Goal: Task Accomplishment & Management: Use online tool/utility

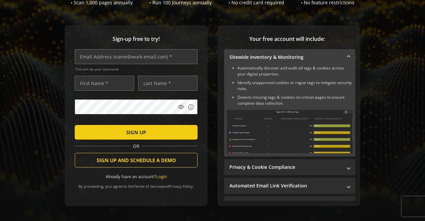
scroll to position [67, 0]
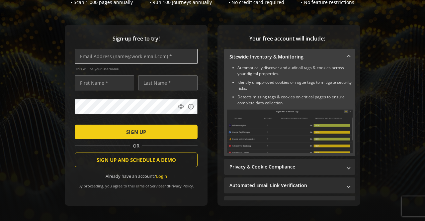
click at [119, 57] on input "text" at bounding box center [136, 56] width 123 height 15
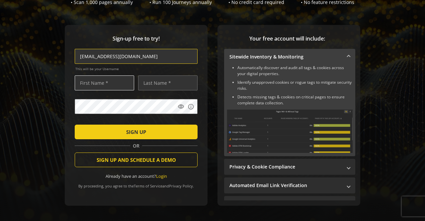
type input "[EMAIL_ADDRESS][DOMAIN_NAME]"
click at [112, 86] on input "text" at bounding box center [104, 82] width 59 height 15
type input "r"
type input "Rahul"
click at [151, 80] on input "text" at bounding box center [167, 82] width 59 height 15
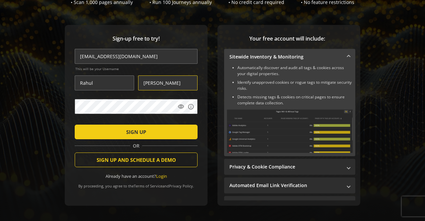
type input "[PERSON_NAME]"
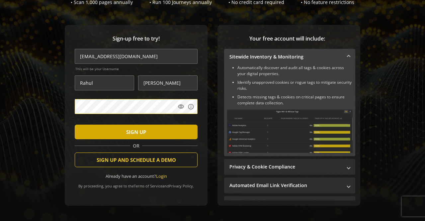
click at [129, 130] on span "SIGN UP" at bounding box center [136, 132] width 20 height 12
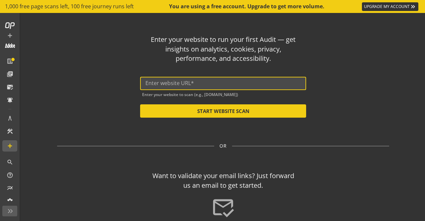
click at [150, 85] on input "text" at bounding box center [222, 83] width 155 height 6
paste input "[URL][DOMAIN_NAME]"
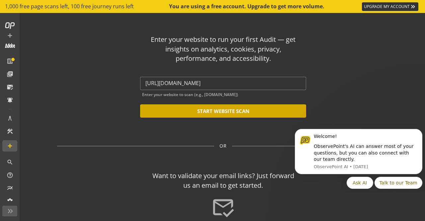
click at [234, 113] on button "START WEBSITE SCAN" at bounding box center [223, 110] width 166 height 13
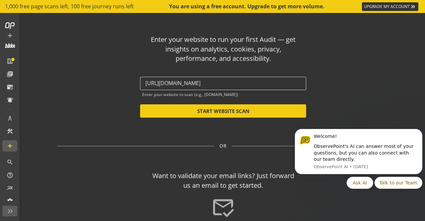
click at [223, 82] on input "[URL][DOMAIN_NAME]" at bounding box center [222, 83] width 155 height 6
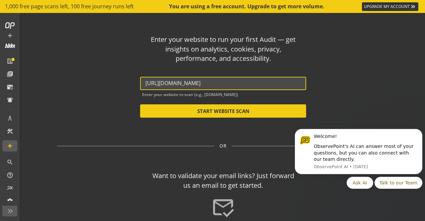
type input "[URL][DOMAIN_NAME]"
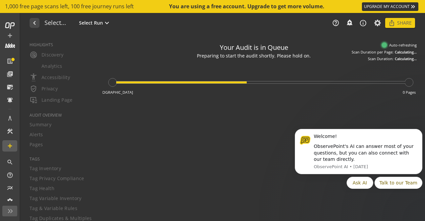
type textarea "Notes can include: -a description of what this audit is validating -changes in …"
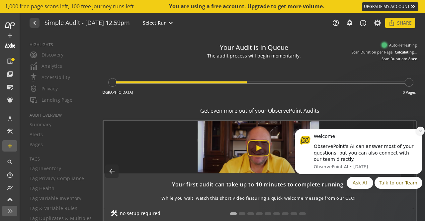
click at [419, 132] on icon "Dismiss notification" at bounding box center [421, 131] width 4 height 4
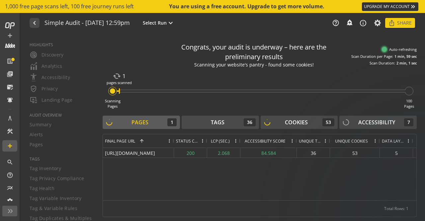
drag, startPoint x: 168, startPoint y: 142, endPoint x: 173, endPoint y: 141, distance: 4.7
click at [173, 141] on div at bounding box center [173, 140] width 3 height 13
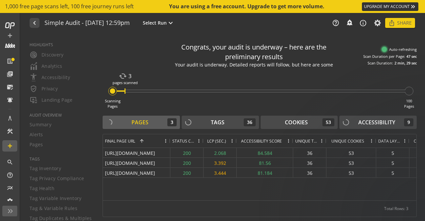
drag, startPoint x: 174, startPoint y: 139, endPoint x: 144, endPoint y: 138, distance: 29.9
click at [144, 138] on div "Final Page URL 1" at bounding box center [136, 140] width 67 height 13
drag, startPoint x: 408, startPoint y: 142, endPoint x: 401, endPoint y: 143, distance: 7.8
click at [398, 142] on div "Data Layers" at bounding box center [392, 140] width 33 height 13
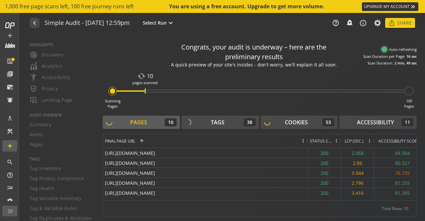
drag, startPoint x: 170, startPoint y: 139, endPoint x: 307, endPoint y: 138, distance: 137.5
click at [307, 138] on div at bounding box center [307, 140] width 3 height 13
click at [370, 141] on span at bounding box center [369, 140] width 5 height 5
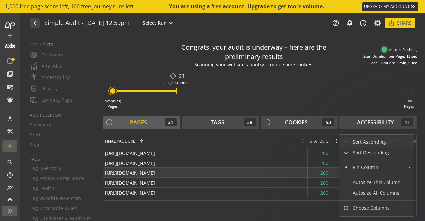
scroll to position [33, 0]
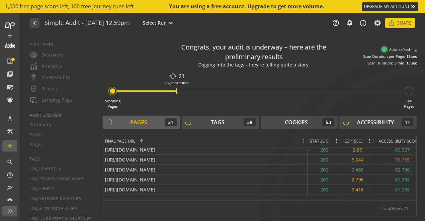
click at [335, 141] on span at bounding box center [336, 140] width 5 height 5
click at [303, 141] on span at bounding box center [303, 140] width 5 height 5
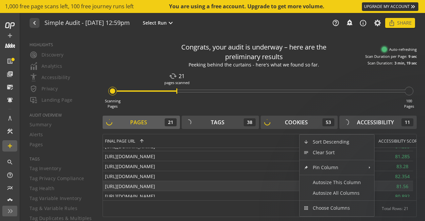
scroll to position [115, 0]
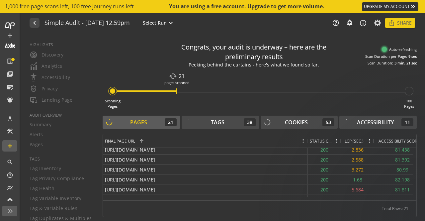
click at [386, 74] on div "Scanning Pages cached 21 pages scanned 100 Pages" at bounding box center [260, 89] width 314 height 39
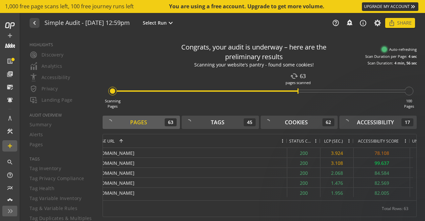
scroll to position [0, 39]
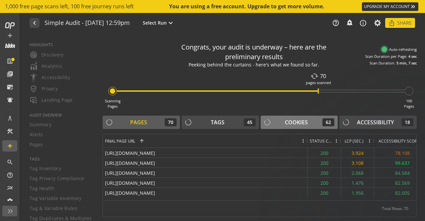
click at [306, 120] on div "Cookies" at bounding box center [296, 123] width 23 height 8
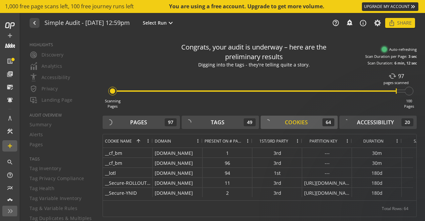
click at [298, 119] on div "Cookies" at bounding box center [296, 123] width 23 height 8
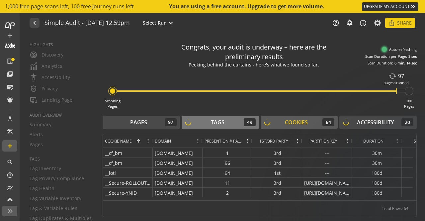
click at [231, 120] on div "Tags 49" at bounding box center [220, 122] width 71 height 8
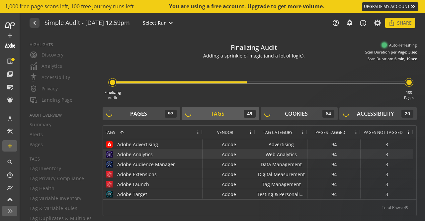
click at [163, 153] on div "Adobe Analytics" at bounding box center [153, 154] width 96 height 10
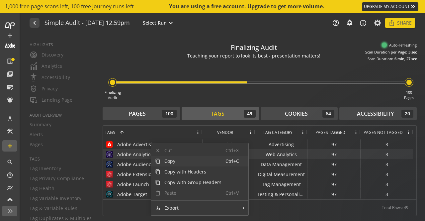
click at [139, 154] on div "Adobe Analytics" at bounding box center [153, 154] width 96 height 10
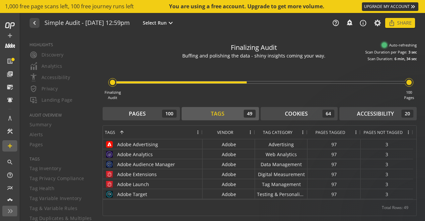
click at [250, 132] on span at bounding box center [250, 132] width 5 height 5
click at [230, 98] on div "Finalizing Audit 100 Pages" at bounding box center [260, 80] width 314 height 39
click at [224, 117] on div "Tags 49" at bounding box center [220, 114] width 71 height 8
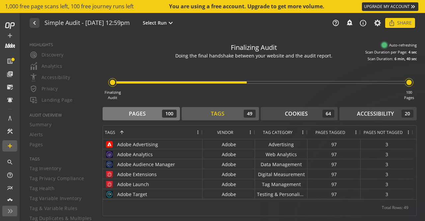
click at [152, 113] on div "Pages 100" at bounding box center [141, 114] width 71 height 8
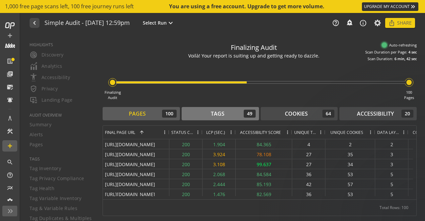
click at [228, 114] on div "Tags 49" at bounding box center [220, 114] width 71 height 8
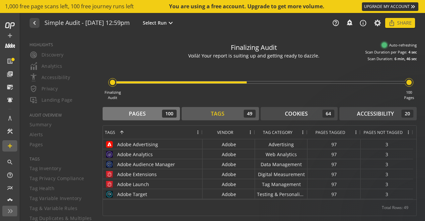
click at [150, 112] on div "Pages 100" at bounding box center [141, 114] width 71 height 8
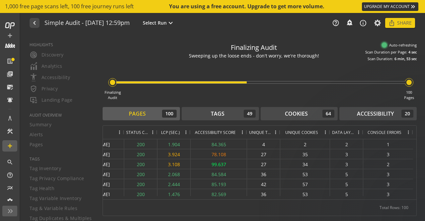
click at [326, 133] on span at bounding box center [325, 132] width 5 height 5
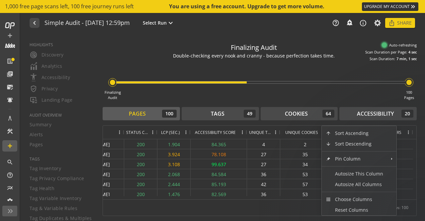
click at [323, 94] on div "Finalizing Audit 100 Pages" at bounding box center [260, 80] width 314 height 39
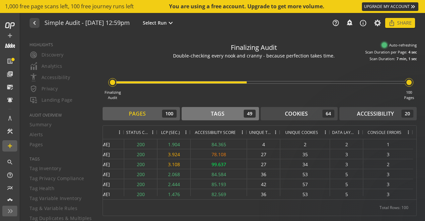
click at [231, 112] on div "Tags 49" at bounding box center [220, 114] width 71 height 8
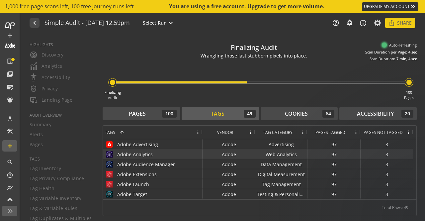
click at [137, 155] on div "Adobe Analytics" at bounding box center [153, 154] width 96 height 10
click at [135, 155] on div "Adobe Analytics" at bounding box center [153, 154] width 96 height 10
click at [126, 151] on div "Adobe Analytics" at bounding box center [153, 154] width 96 height 10
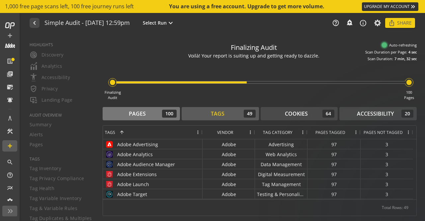
click at [142, 117] on div "Pages" at bounding box center [137, 114] width 17 height 8
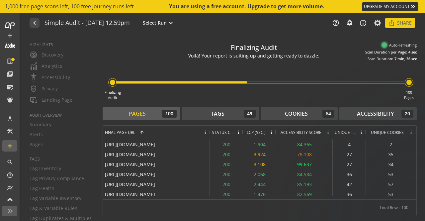
drag, startPoint x: 168, startPoint y: 135, endPoint x: 215, endPoint y: 137, distance: 46.8
click at [211, 137] on div at bounding box center [209, 132] width 3 height 13
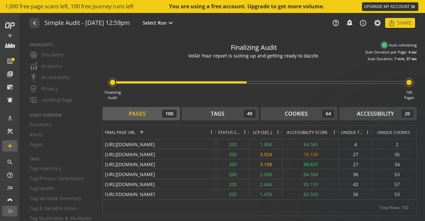
click at [215, 137] on div at bounding box center [216, 132] width 3 height 13
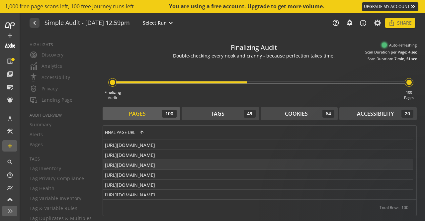
scroll to position [0, 0]
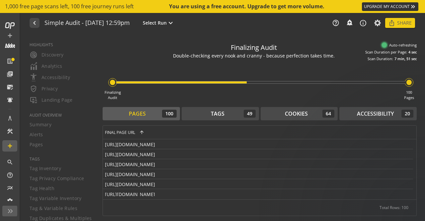
click at [148, 112] on div "Pages 100" at bounding box center [141, 114] width 71 height 8
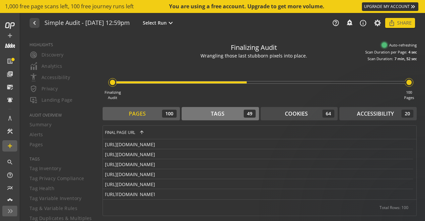
click at [211, 114] on div "Tags" at bounding box center [218, 114] width 14 height 8
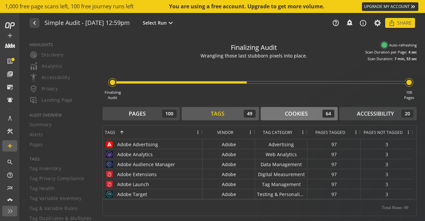
click at [298, 116] on div "Cookies" at bounding box center [296, 114] width 23 height 8
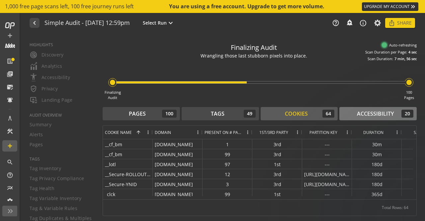
click at [379, 112] on div "Accessibility" at bounding box center [375, 114] width 37 height 8
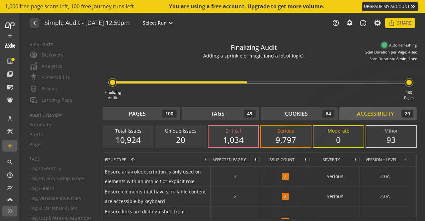
click at [186, 139] on div "20" at bounding box center [180, 139] width 37 height 11
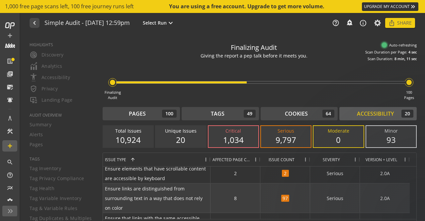
scroll to position [36, 0]
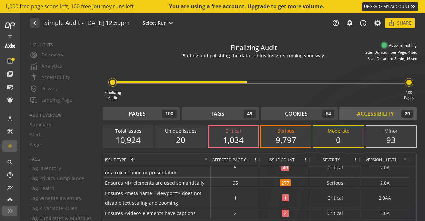
click at [181, 139] on div "20" at bounding box center [180, 139] width 37 height 11
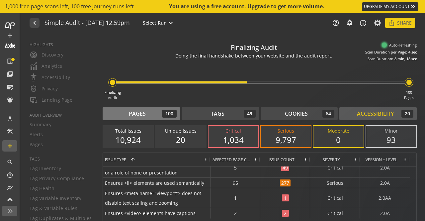
click at [151, 110] on div "Pages 100" at bounding box center [141, 114] width 71 height 8
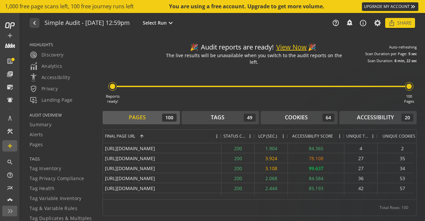
drag, startPoint x: 168, startPoint y: 134, endPoint x: 220, endPoint y: 136, distance: 52.2
click at [220, 136] on div at bounding box center [221, 136] width 3 height 13
click at [225, 114] on div "Tags 49" at bounding box center [220, 118] width 71 height 8
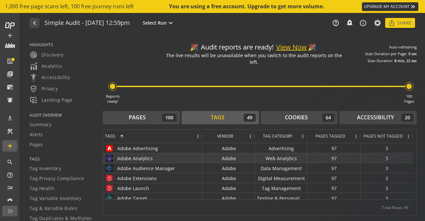
click at [348, 154] on div "97" at bounding box center [333, 158] width 53 height 10
click at [391, 155] on div "3" at bounding box center [387, 158] width 52 height 10
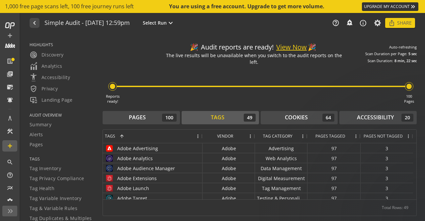
click at [409, 133] on span at bounding box center [408, 135] width 5 height 5
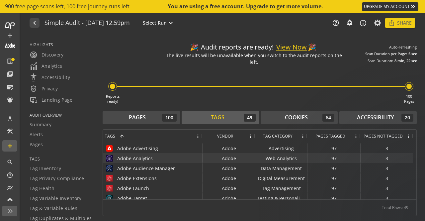
click at [279, 153] on div "Web Analytics" at bounding box center [281, 158] width 52 height 10
click at [302, 158] on div "Web Analytics" at bounding box center [281, 158] width 52 height 10
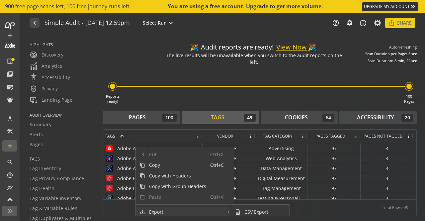
click at [190, 211] on span "Export" at bounding box center [177, 212] width 65 height 11
click at [256, 207] on span "CSV Export" at bounding box center [262, 212] width 44 height 11
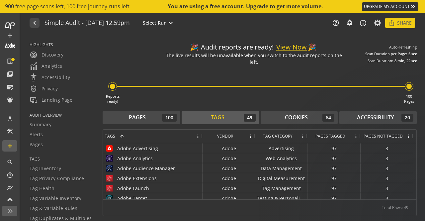
click at [343, 133] on span "Pages Tagged" at bounding box center [330, 136] width 30 height 6
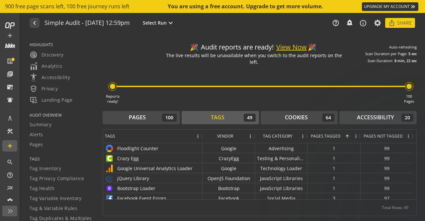
click at [343, 133] on span at bounding box center [346, 135] width 7 height 5
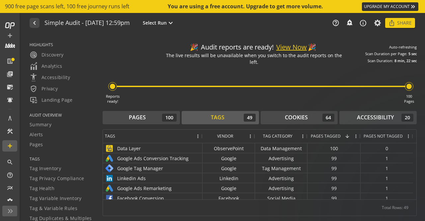
click at [198, 133] on span at bounding box center [197, 135] width 5 height 5
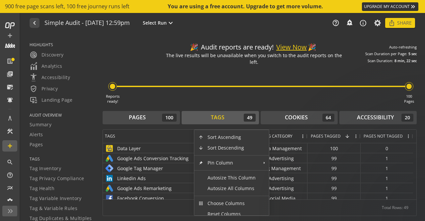
click at [173, 95] on div "Reports ready! 100 Pages" at bounding box center [260, 84] width 314 height 39
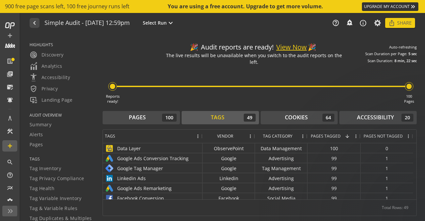
click at [299, 50] on button "View Now" at bounding box center [291, 48] width 31 height 10
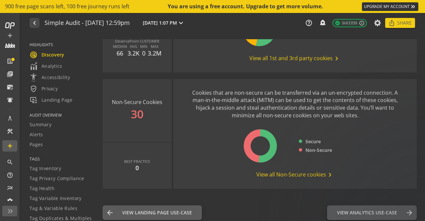
scroll to position [972, 0]
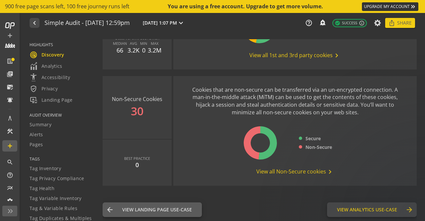
click at [372, 213] on button "View Analytics Use-Case Analytics arrow_forward" at bounding box center [372, 209] width 90 height 15
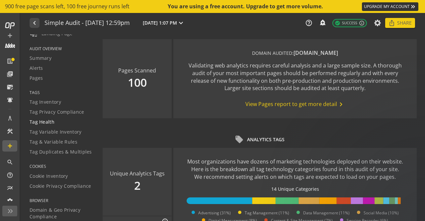
scroll to position [100, 0]
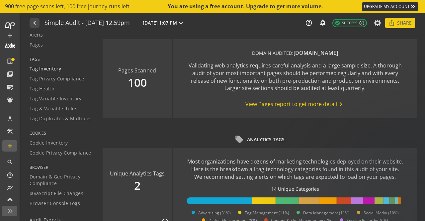
click at [45, 70] on span "Tag Inventory" at bounding box center [46, 68] width 32 height 7
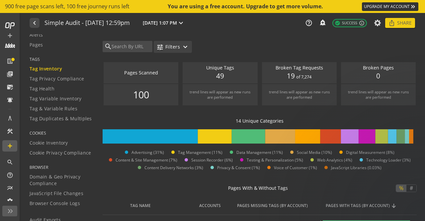
click at [189, 46] on span "button" at bounding box center [173, 47] width 38 height 16
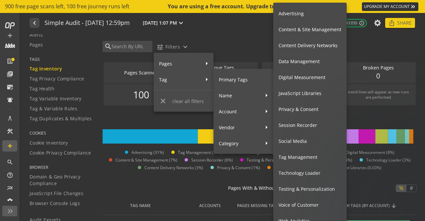
scroll to position [8, 0]
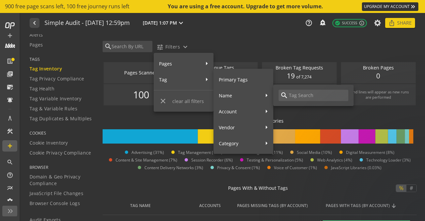
click at [290, 94] on input at bounding box center [317, 95] width 58 height 7
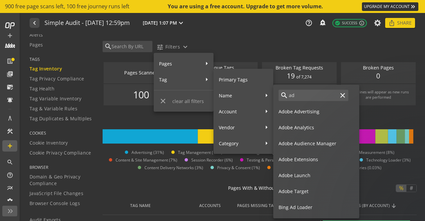
type input "ad"
click at [291, 127] on span "Adobe Analytics" at bounding box center [316, 128] width 75 height 12
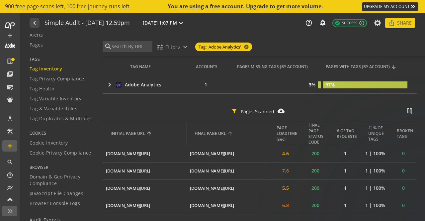
scroll to position [133, 0]
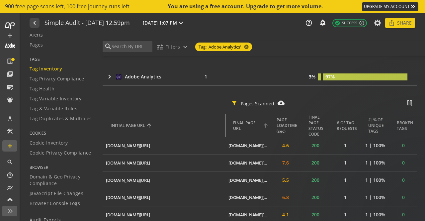
drag, startPoint x: 187, startPoint y: 125, endPoint x: 234, endPoint y: 122, distance: 47.9
click at [234, 122] on tr "INITIAL PAGE URL FINAL PAGE URL PAGE LOADTIME (sec) FINAL PAGE STATUS CODE # OF…" at bounding box center [260, 125] width 314 height 23
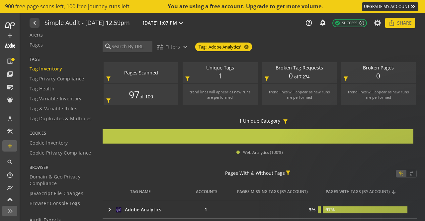
scroll to position [100, 0]
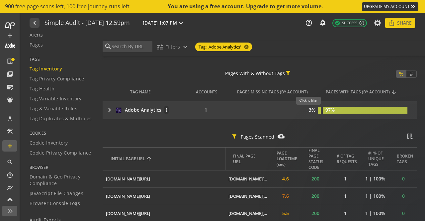
click at [311, 108] on text "3%" at bounding box center [312, 110] width 7 height 6
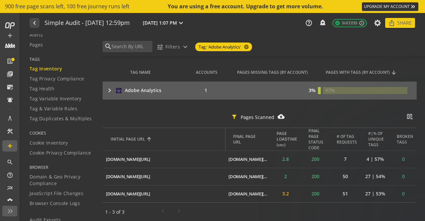
scroll to position [86, 0]
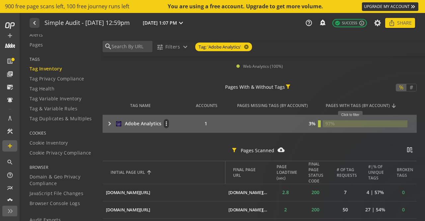
click at [353, 123] on rect at bounding box center [365, 123] width 85 height 7
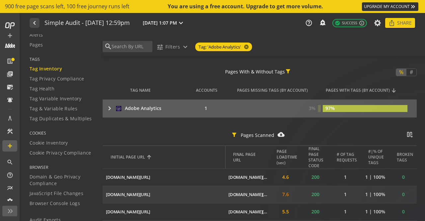
scroll to position [75, 0]
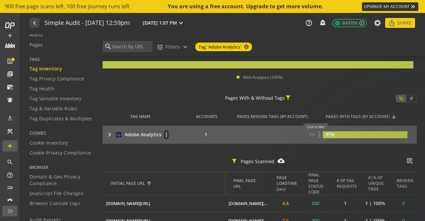
click at [318, 135] on rect at bounding box center [319, 134] width 3 height 7
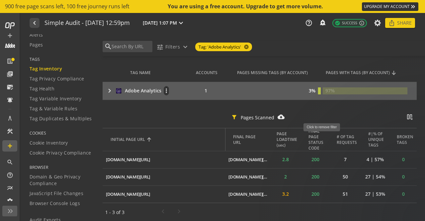
scroll to position [119, 0]
click at [199, 106] on tag-inventory "Pages Scanned notifications_none add_alert filter_alt 97 of 100 filter_alt Uniq…" at bounding box center [260, 81] width 314 height 279
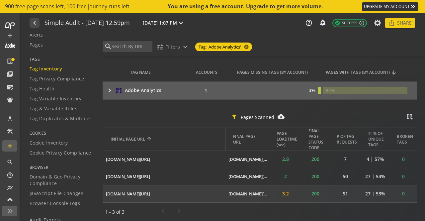
drag, startPoint x: 110, startPoint y: 140, endPoint x: 407, endPoint y: 192, distance: 301.7
click at [407, 192] on table "INITIAL PAGE URL FINAL PAGE URL PAGE LOADTIME (sec) FINAL PAGE STATUS CODE # OF…" at bounding box center [260, 165] width 314 height 75
copy table "INITIAL PAGE URL FINAL PAGE URL PAGE LOADTIME (sec) FINAL PAGE STATUS CODE # OF…"
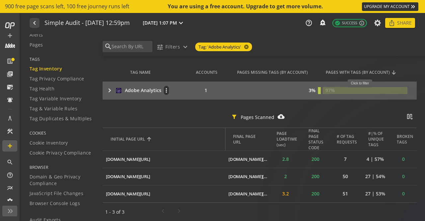
click at [362, 91] on rect at bounding box center [365, 90] width 85 height 7
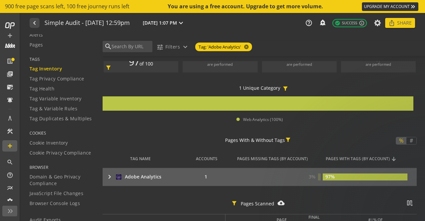
scroll to position [0, 0]
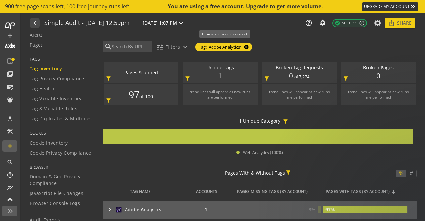
click at [248, 47] on mat-icon "cancel" at bounding box center [245, 46] width 9 height 5
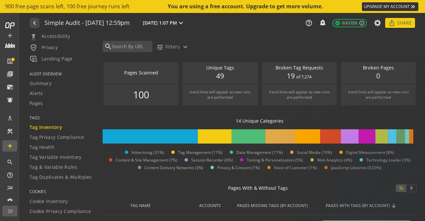
scroll to position [33, 0]
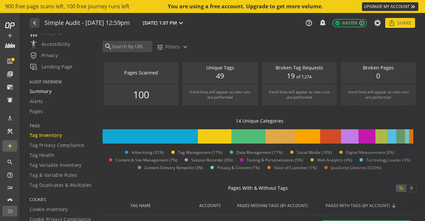
click at [39, 89] on span "Summary" at bounding box center [41, 91] width 22 height 7
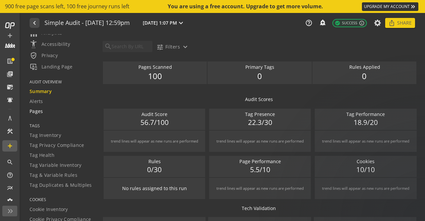
click at [41, 110] on span "Pages" at bounding box center [37, 111] width 14 height 7
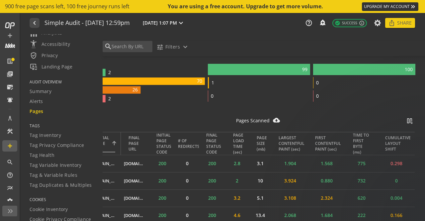
scroll to position [156, 0]
